Goal: Communication & Community: Answer question/provide support

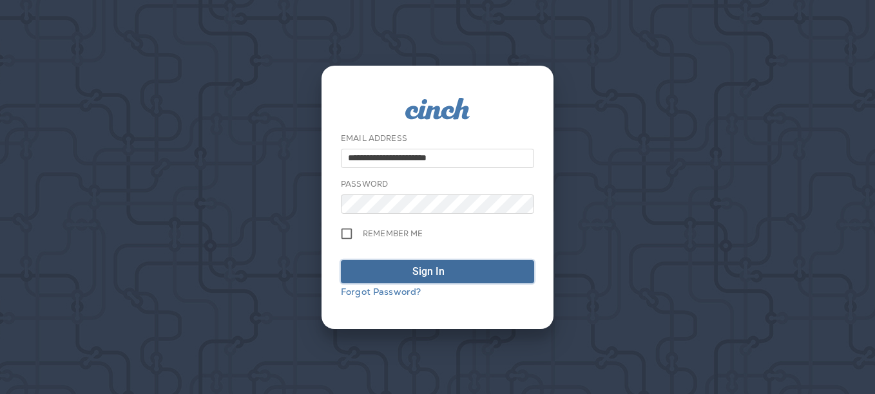
click at [423, 267] on div "Sign In" at bounding box center [428, 271] width 32 height 15
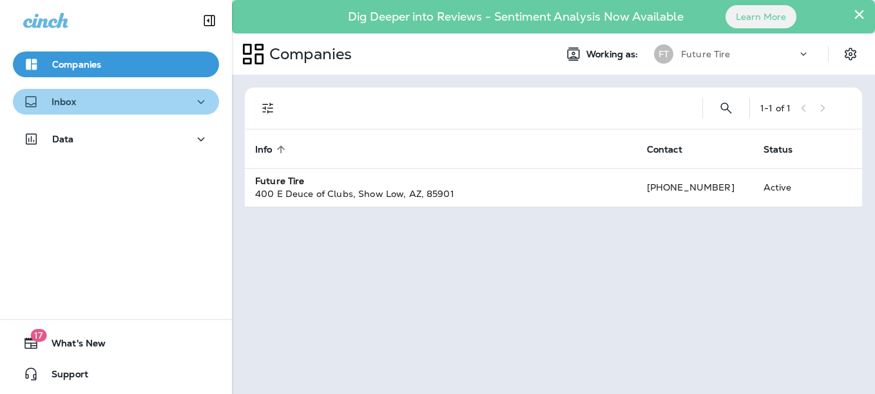
click at [145, 99] on div "Inbox" at bounding box center [116, 102] width 186 height 16
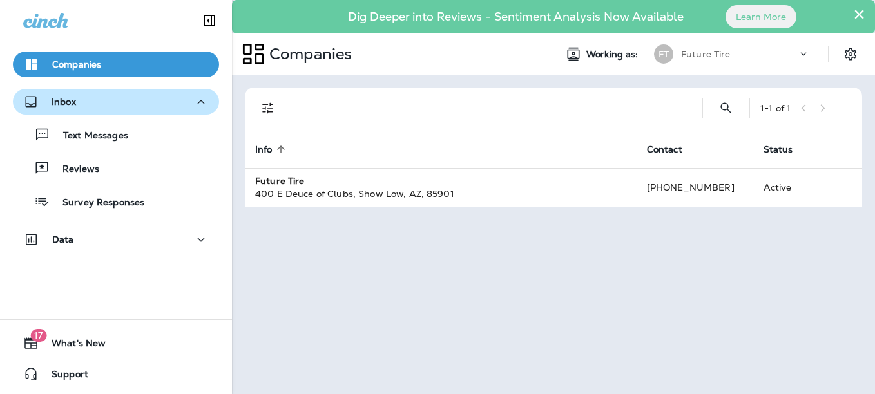
click at [165, 102] on div "Inbox" at bounding box center [116, 102] width 186 height 16
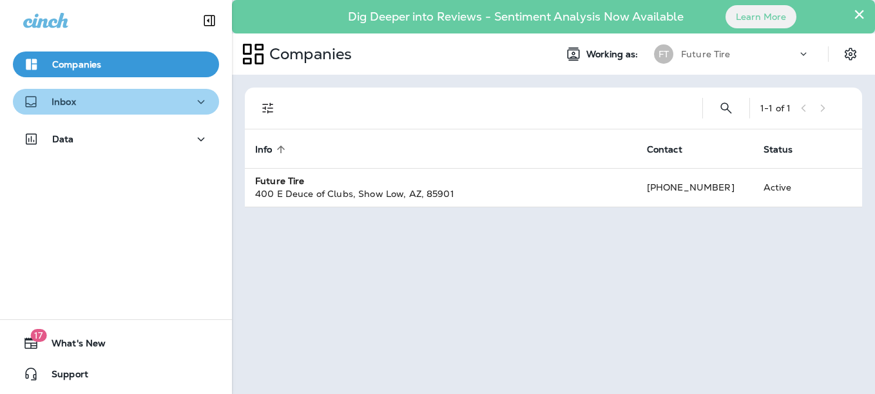
click at [165, 102] on div "Inbox" at bounding box center [116, 102] width 186 height 16
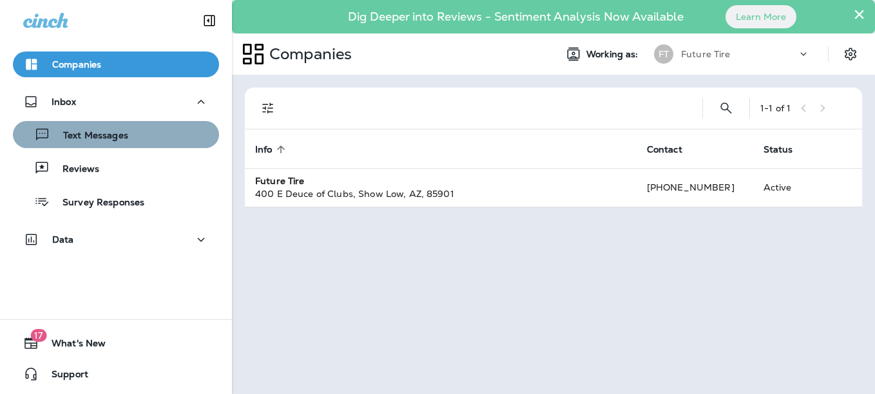
click at [142, 132] on div "Text Messages" at bounding box center [116, 134] width 196 height 19
